Goal: Transaction & Acquisition: Book appointment/travel/reservation

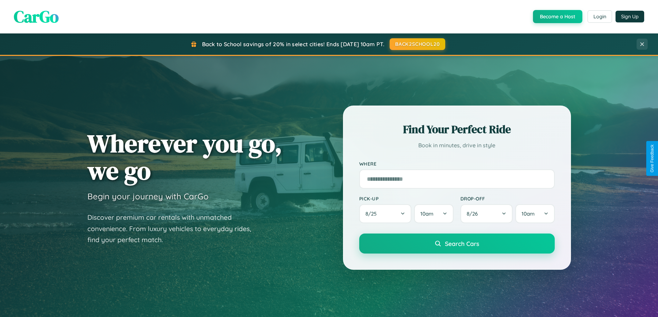
scroll to position [475, 0]
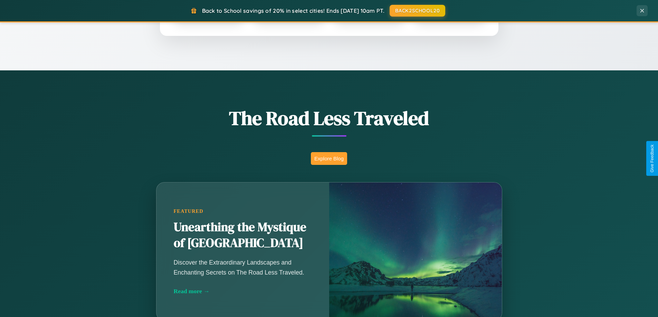
click at [329, 159] on button "Explore Blog" at bounding box center [329, 158] width 36 height 13
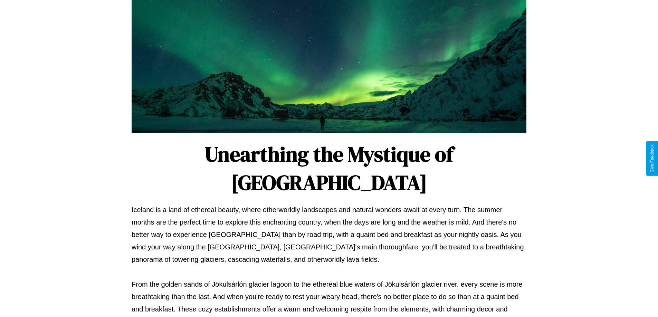
scroll to position [223, 0]
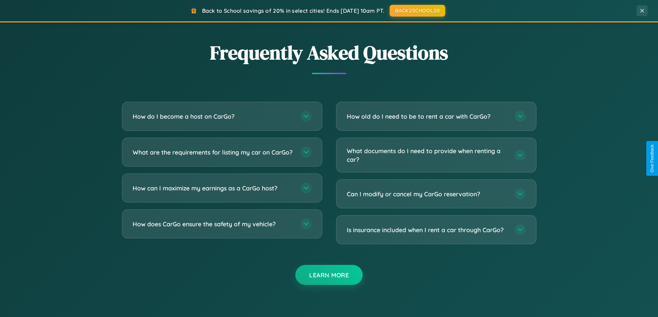
scroll to position [1329, 0]
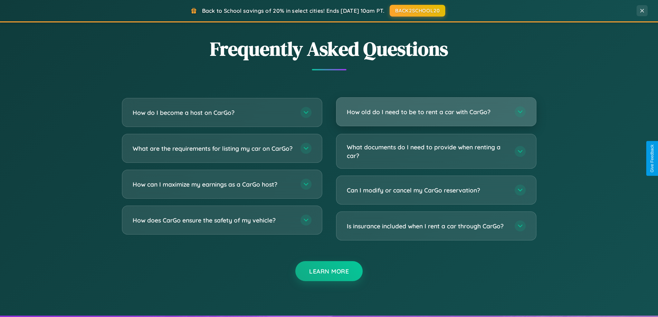
click at [436, 112] on h3 "How old do I need to be to rent a car with CarGo?" at bounding box center [427, 112] width 161 height 9
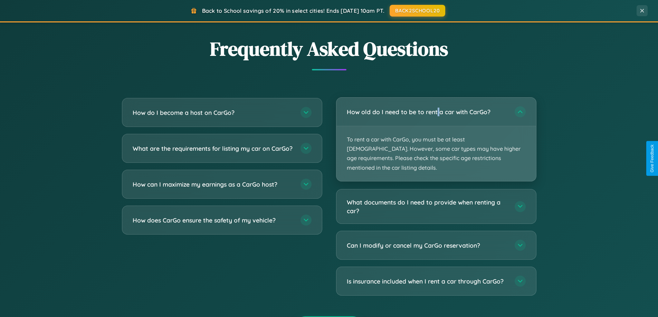
click at [436, 135] on p "To rent a car with CarGo, you must be at least 21 years old. However, some car …" at bounding box center [436, 153] width 200 height 55
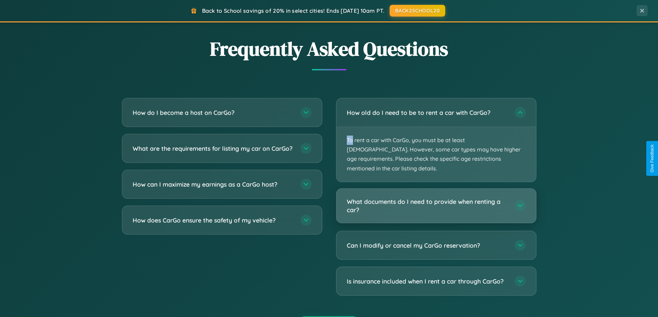
click at [436, 198] on h3 "What documents do I need to provide when renting a car?" at bounding box center [427, 206] width 161 height 17
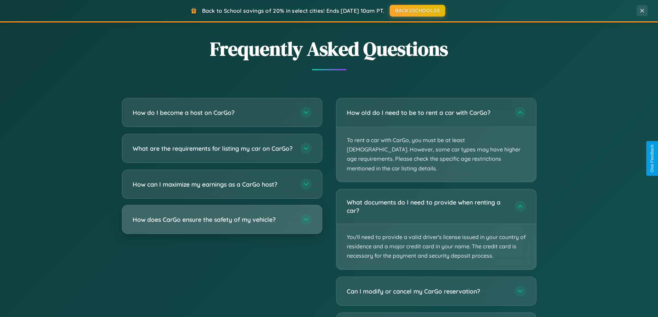
click at [222, 224] on h3 "How does CarGo ensure the safety of my vehicle?" at bounding box center [213, 219] width 161 height 9
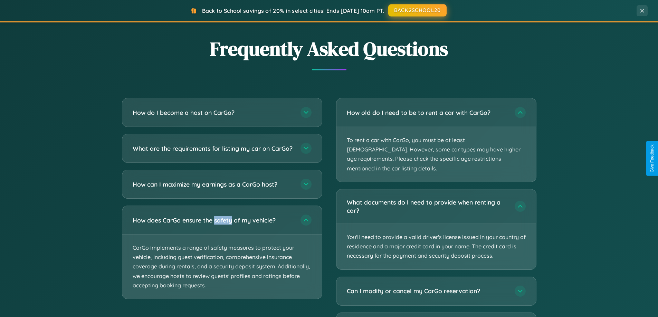
click at [417, 11] on button "BACK2SCHOOL20" at bounding box center [417, 10] width 58 height 12
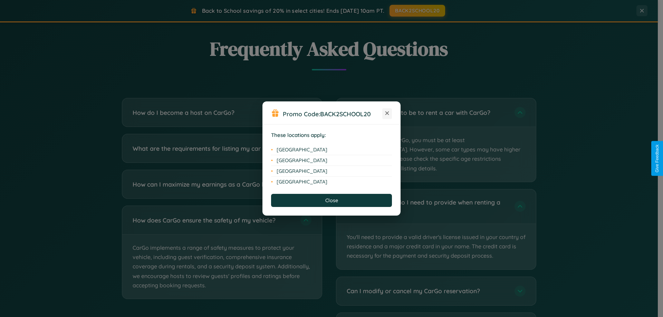
click at [387, 114] on icon at bounding box center [387, 114] width 4 height 4
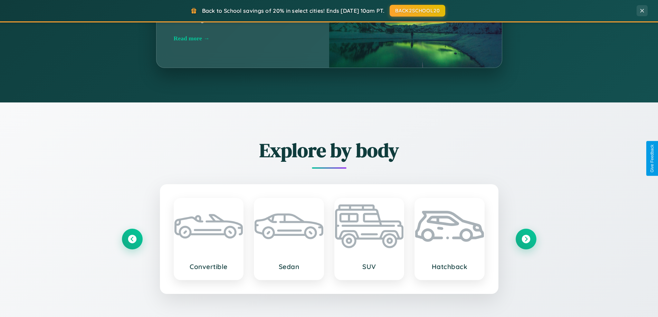
scroll to position [20, 0]
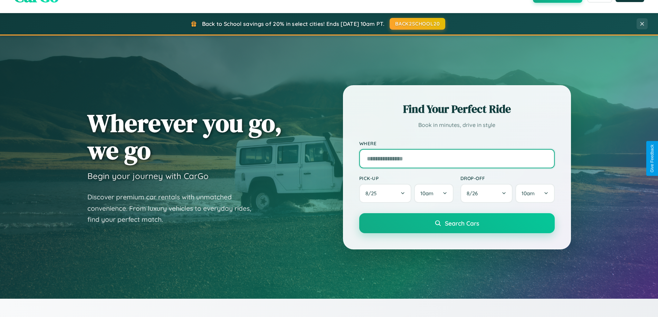
click at [457, 159] on input "text" at bounding box center [456, 158] width 195 height 19
type input "**********"
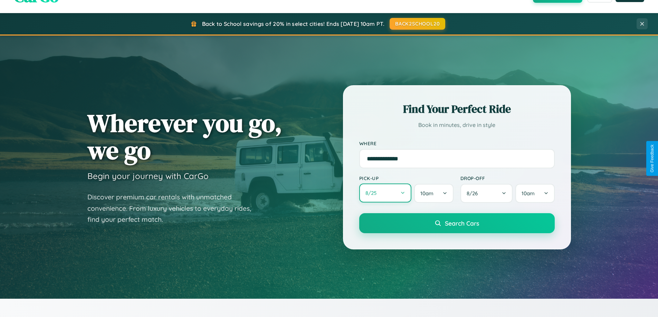
click at [385, 193] on button "8 / 25" at bounding box center [385, 193] width 52 height 19
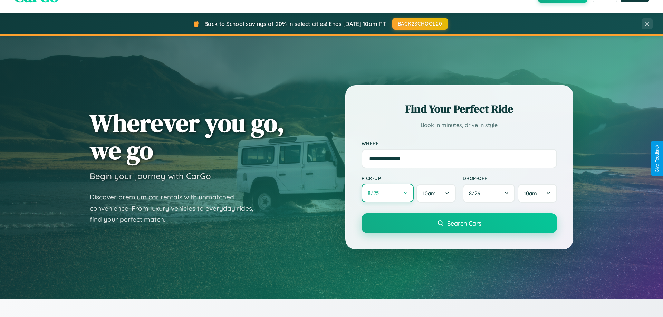
select select "*"
select select "****"
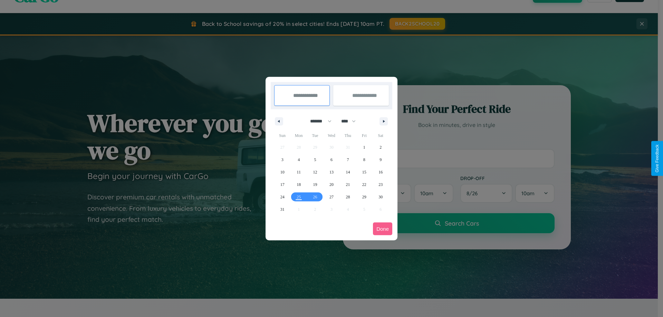
drag, startPoint x: 318, startPoint y: 121, endPoint x: 332, endPoint y: 138, distance: 22.1
click at [318, 121] on select "******* ******** ***** ***** *** **** **** ****** ********* ******* ******** **…" at bounding box center [319, 121] width 29 height 11
select select "*"
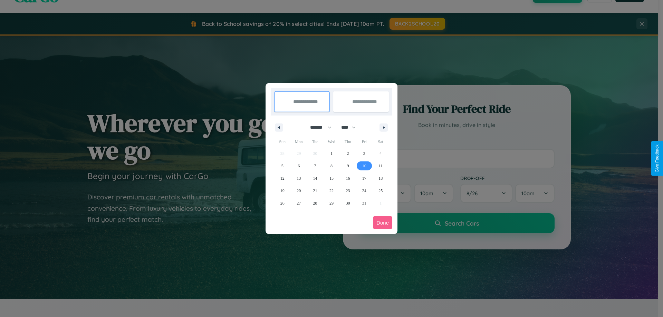
click at [364, 166] on span "10" at bounding box center [364, 166] width 4 height 12
type input "**********"
click at [282, 191] on span "19" at bounding box center [282, 191] width 4 height 12
type input "**********"
click at [383, 223] on button "Done" at bounding box center [382, 223] width 19 height 13
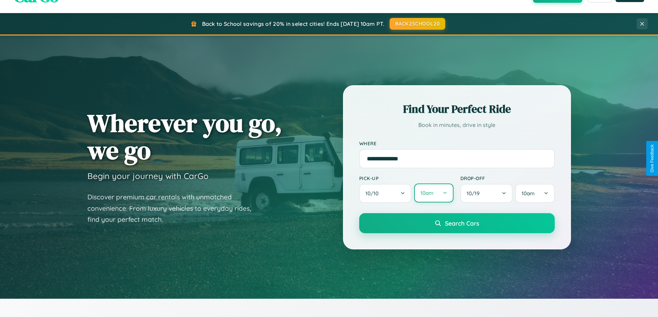
click at [433, 193] on button "10am" at bounding box center [433, 193] width 39 height 19
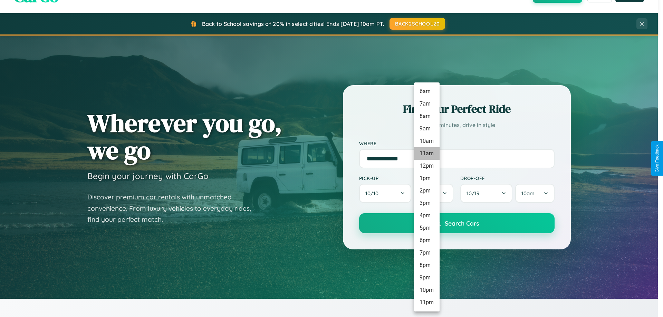
click at [426, 154] on li "11am" at bounding box center [427, 153] width 26 height 12
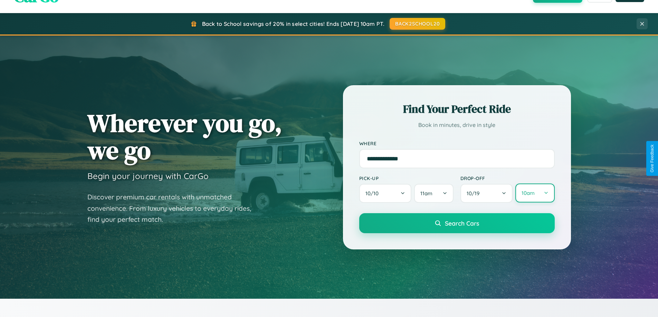
click at [535, 193] on button "10am" at bounding box center [534, 193] width 39 height 19
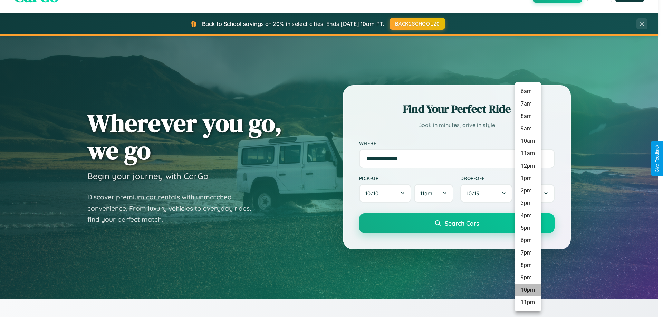
click at [528, 290] on li "10pm" at bounding box center [528, 290] width 26 height 12
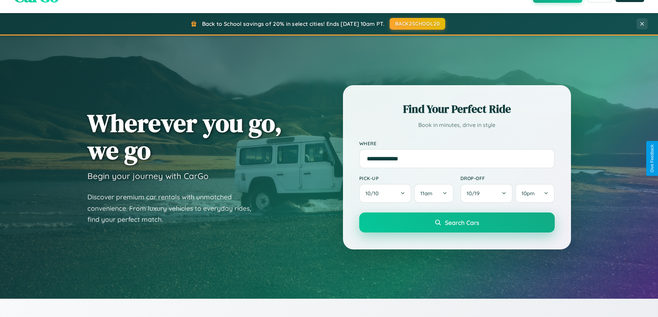
click at [457, 223] on span "Search Cars" at bounding box center [462, 223] width 34 height 8
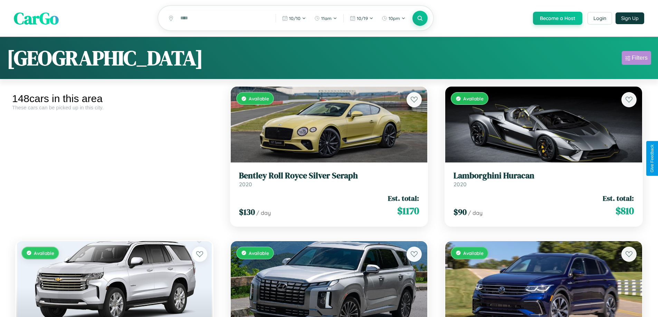
click at [636, 59] on div "Filters" at bounding box center [640, 58] width 16 height 7
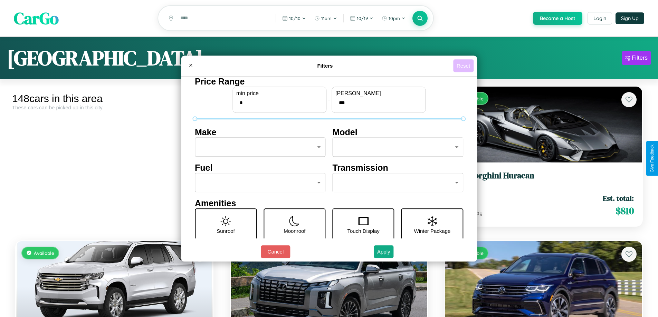
click at [464, 66] on button "Reset" at bounding box center [463, 65] width 20 height 13
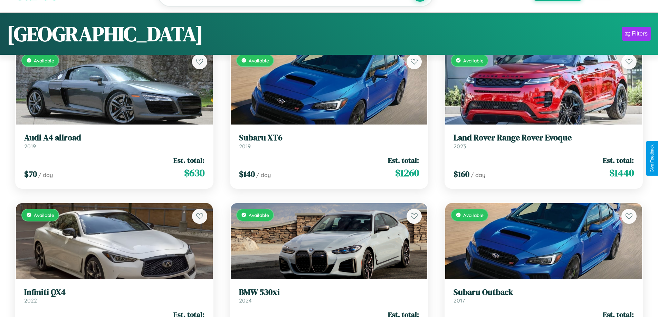
scroll to position [4118, 0]
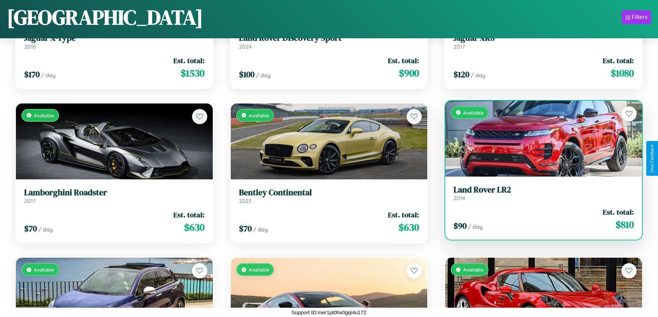
click at [539, 196] on link "Land Rover LR2 2014" at bounding box center [543, 193] width 180 height 17
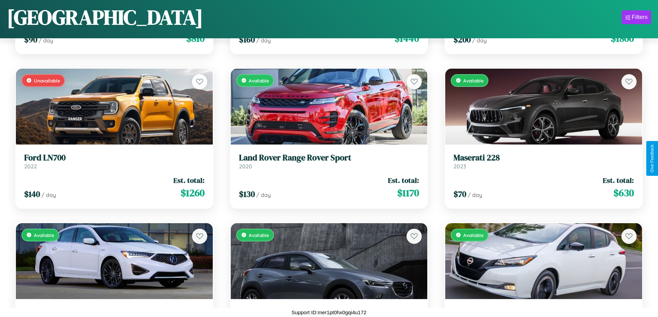
scroll to position [1180, 0]
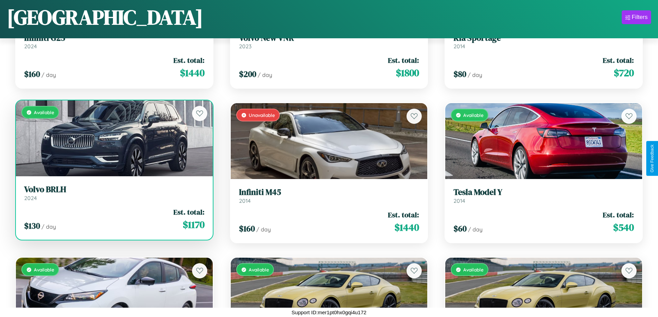
click at [113, 196] on link "Volvo BRLH 2024" at bounding box center [114, 193] width 180 height 17
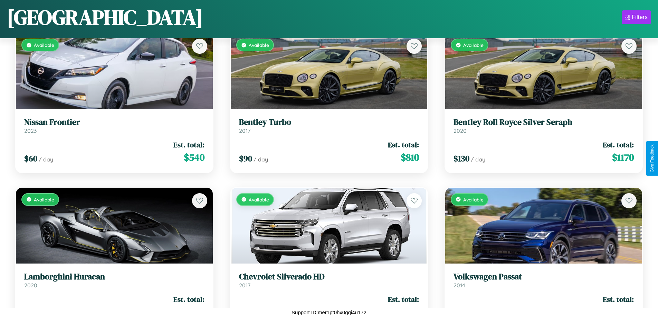
scroll to position [1643, 0]
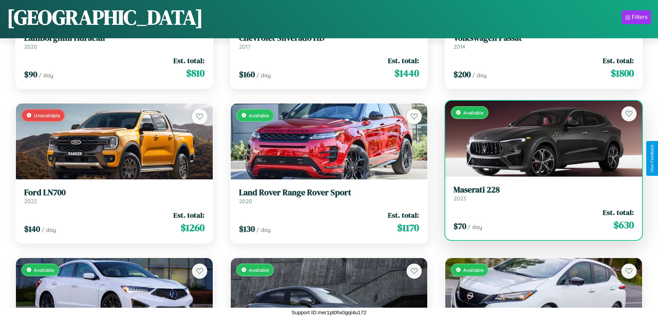
click at [539, 196] on link "Maserati 228 2023" at bounding box center [543, 193] width 180 height 17
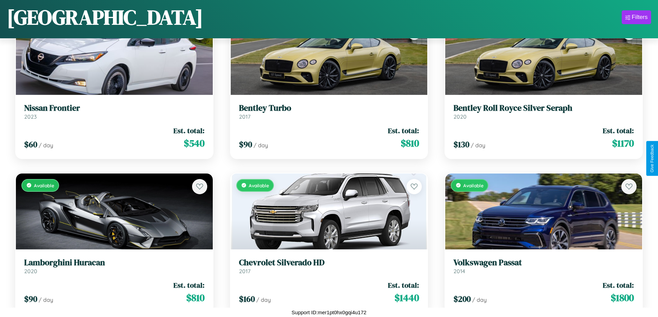
scroll to position [1180, 0]
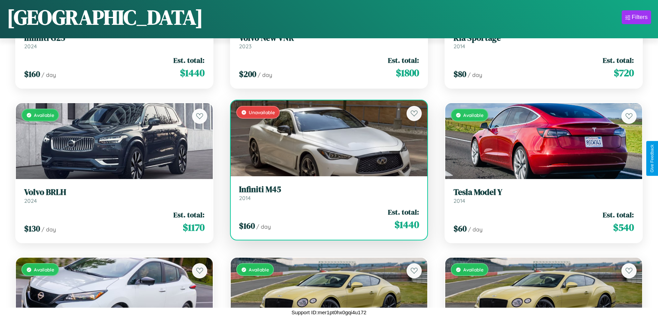
click at [326, 138] on div "Unavailable" at bounding box center [329, 138] width 197 height 76
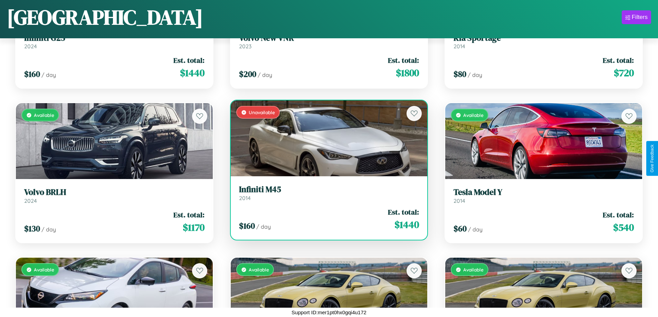
click at [326, 138] on div "Unavailable" at bounding box center [329, 138] width 197 height 76
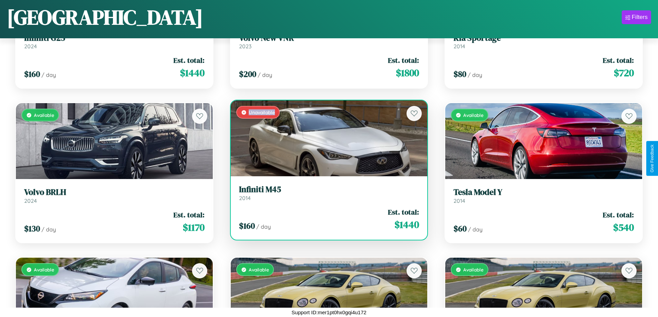
click at [326, 138] on div "Unavailable" at bounding box center [329, 138] width 197 height 76
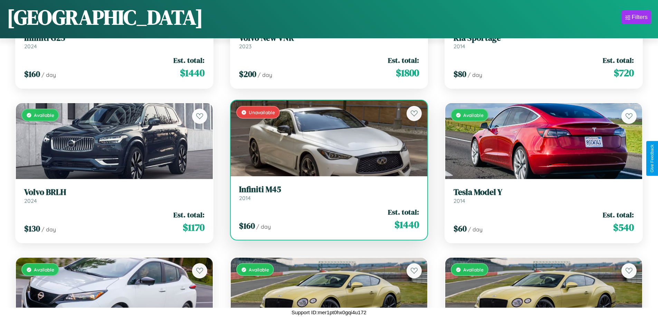
click at [326, 138] on div "Unavailable" at bounding box center [329, 138] width 197 height 76
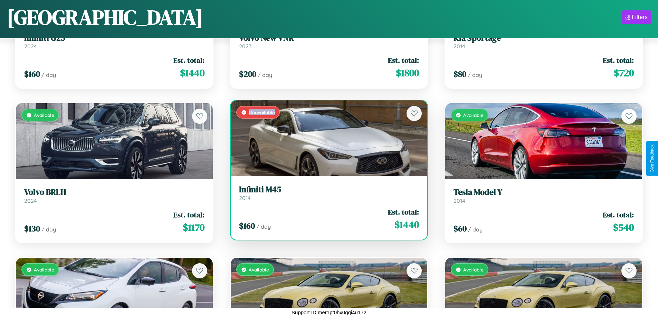
click at [326, 138] on div "Unavailable" at bounding box center [329, 138] width 197 height 76
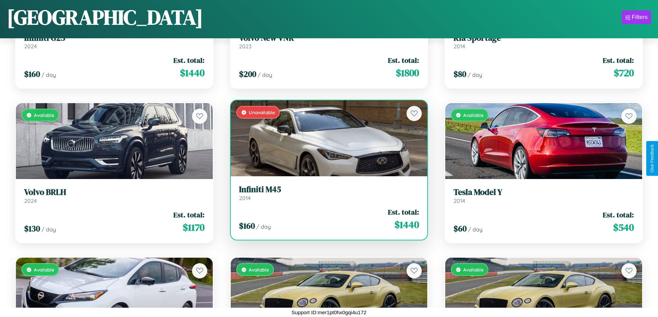
click at [326, 193] on h3 "Infiniti M45" at bounding box center [329, 190] width 180 height 10
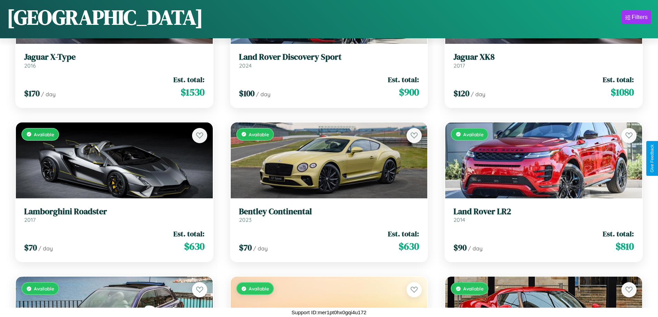
scroll to position [4272, 0]
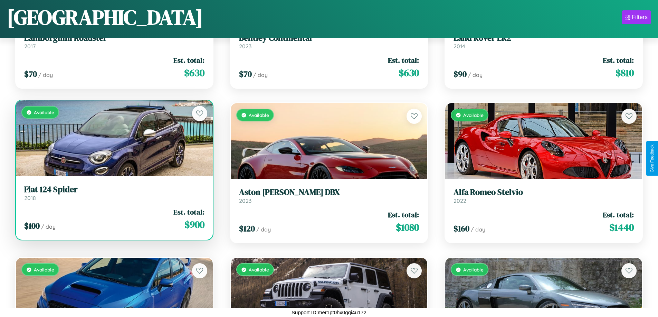
click at [113, 193] on h3 "Fiat 124 Spider" at bounding box center [114, 190] width 180 height 10
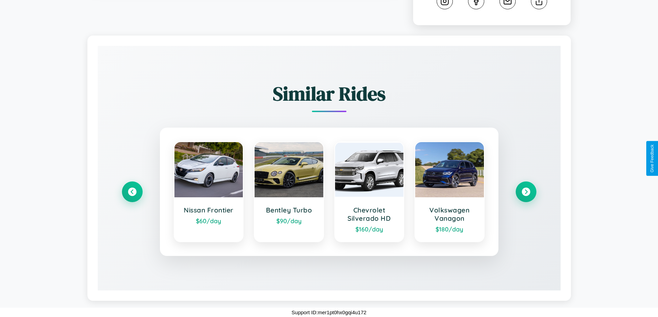
scroll to position [391, 0]
click at [132, 192] on icon at bounding box center [131, 192] width 9 height 9
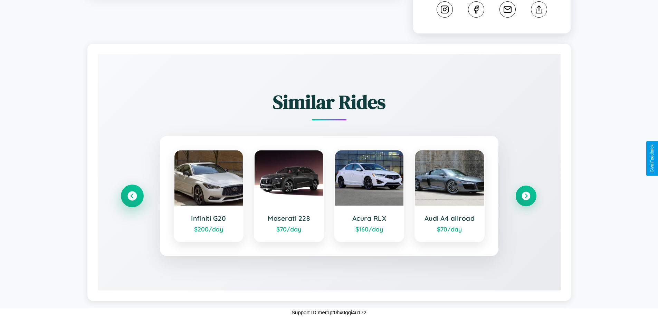
scroll to position [383, 0]
click at [526, 196] on icon at bounding box center [525, 196] width 9 height 9
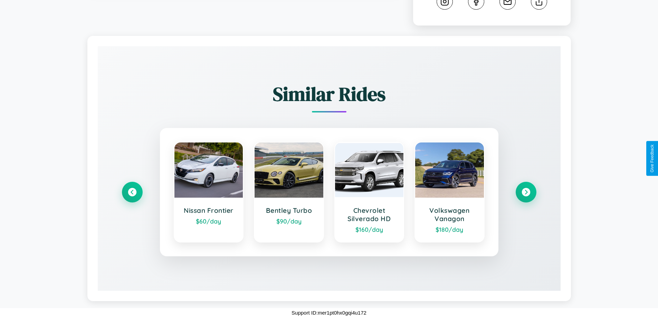
scroll to position [0, 0]
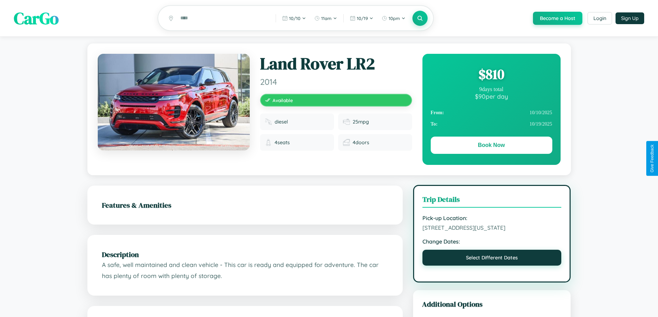
click at [492, 266] on button "Select Different Dates" at bounding box center [491, 258] width 139 height 16
select select "*"
select select "****"
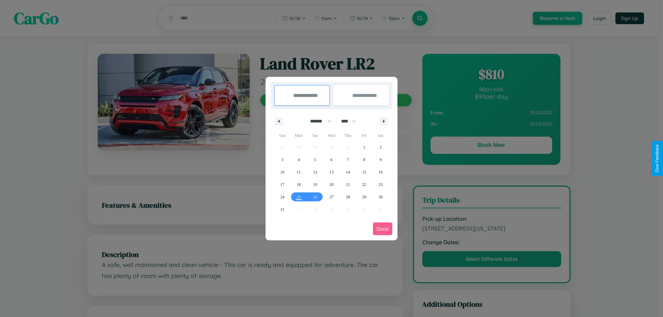
click at [318, 121] on select "******* ******** ***** ***** *** **** **** ****** ********* ******* ******** **…" at bounding box center [319, 121] width 29 height 11
select select "*"
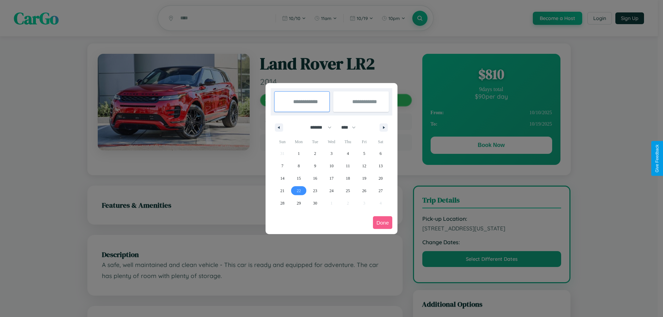
click at [299, 191] on span "22" at bounding box center [299, 191] width 4 height 12
type input "**********"
click at [299, 203] on span "29" at bounding box center [299, 203] width 4 height 12
type input "**********"
click at [383, 223] on button "Done" at bounding box center [382, 223] width 19 height 13
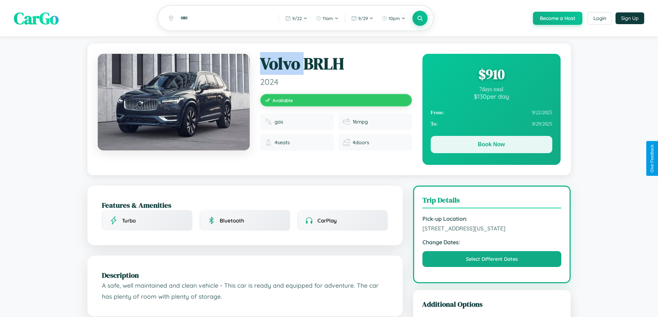
click at [491, 146] on button "Book Now" at bounding box center [492, 144] width 122 height 17
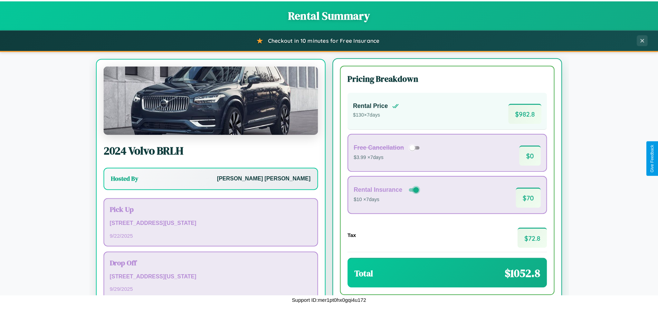
scroll to position [32, 0]
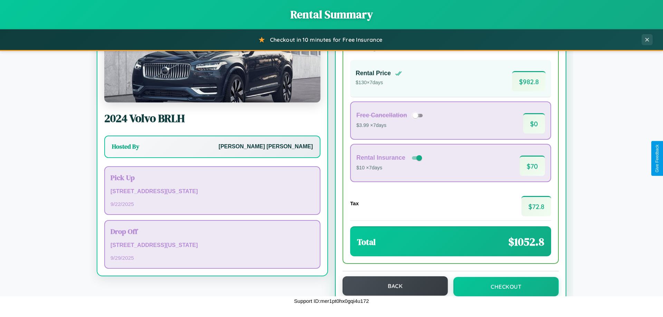
click at [392, 286] on button "Back" at bounding box center [395, 286] width 105 height 19
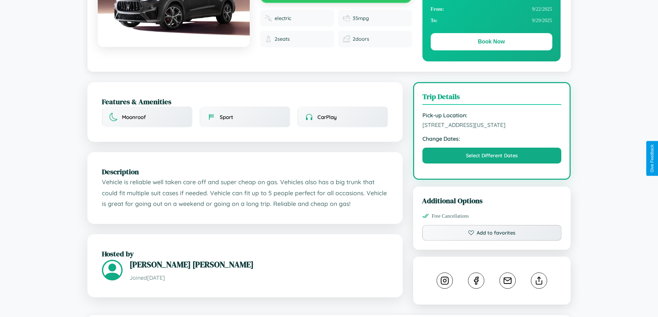
scroll to position [391, 0]
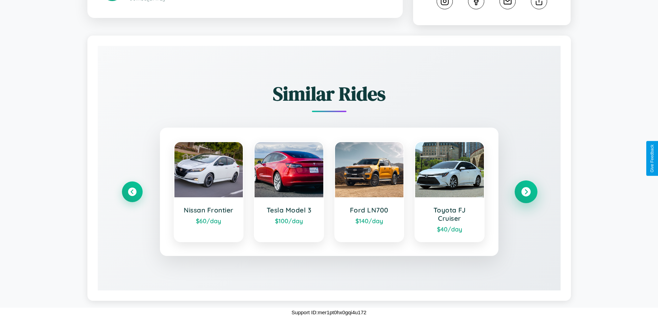
click at [526, 192] on icon at bounding box center [525, 192] width 9 height 9
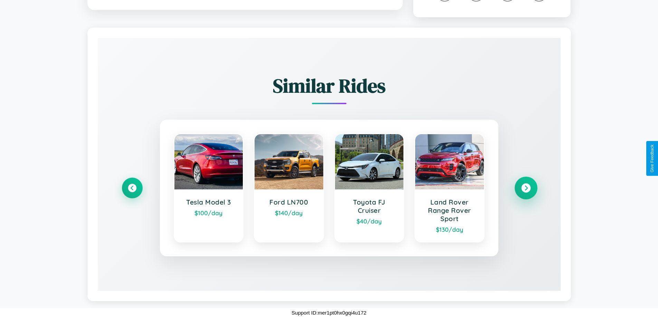
click at [526, 193] on icon at bounding box center [525, 188] width 9 height 9
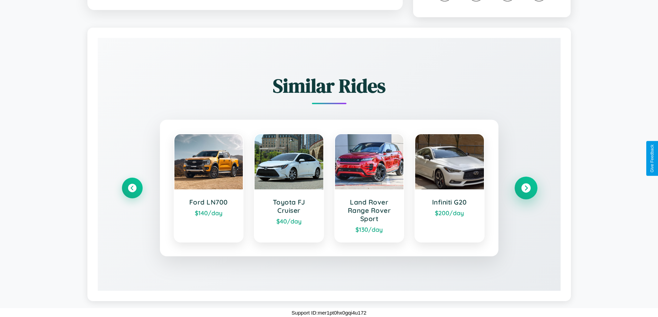
click at [526, 193] on icon at bounding box center [525, 188] width 9 height 9
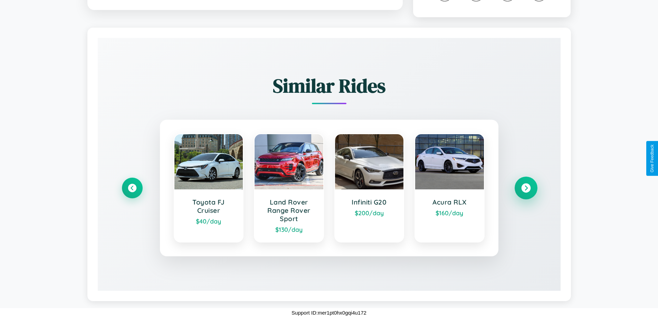
click at [526, 193] on icon at bounding box center [525, 188] width 9 height 9
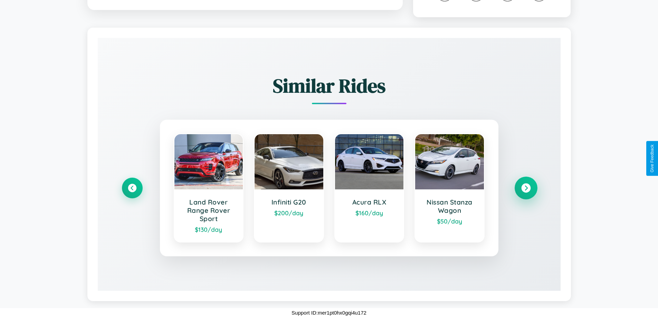
click at [526, 193] on icon at bounding box center [525, 188] width 9 height 9
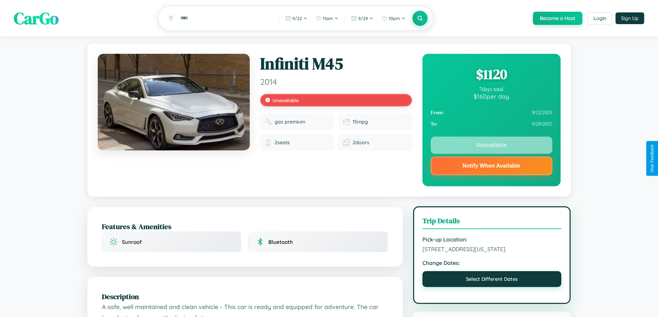
click at [492, 287] on button "Select Different Dates" at bounding box center [491, 279] width 139 height 16
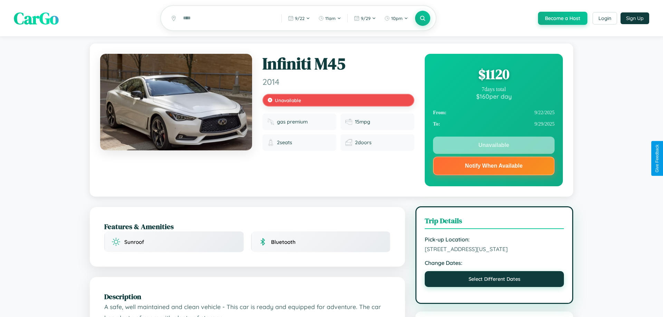
select select "*"
select select "****"
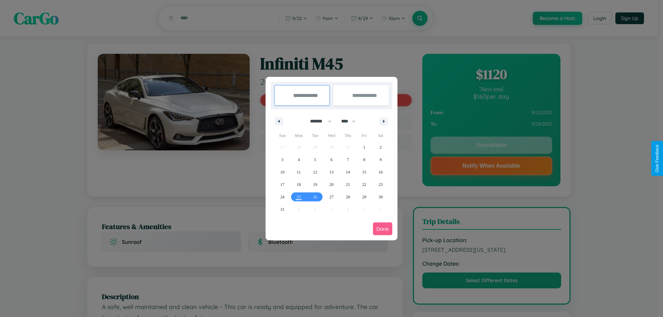
click at [318, 121] on select "******* ******** ***** ***** *** **** **** ****** ********* ******* ******** **…" at bounding box center [319, 121] width 29 height 11
select select "*"
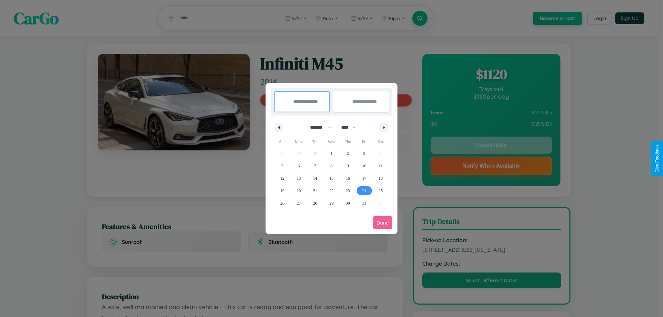
click at [364, 191] on span "24" at bounding box center [364, 191] width 4 height 12
type input "**********"
click at [299, 203] on span "27" at bounding box center [299, 203] width 4 height 12
type input "**********"
click at [383, 223] on button "Done" at bounding box center [382, 223] width 19 height 13
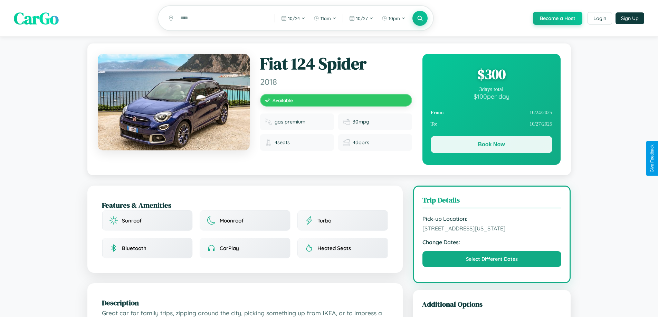
click at [491, 146] on button "Book Now" at bounding box center [492, 144] width 122 height 17
